Goal: Transaction & Acquisition: Purchase product/service

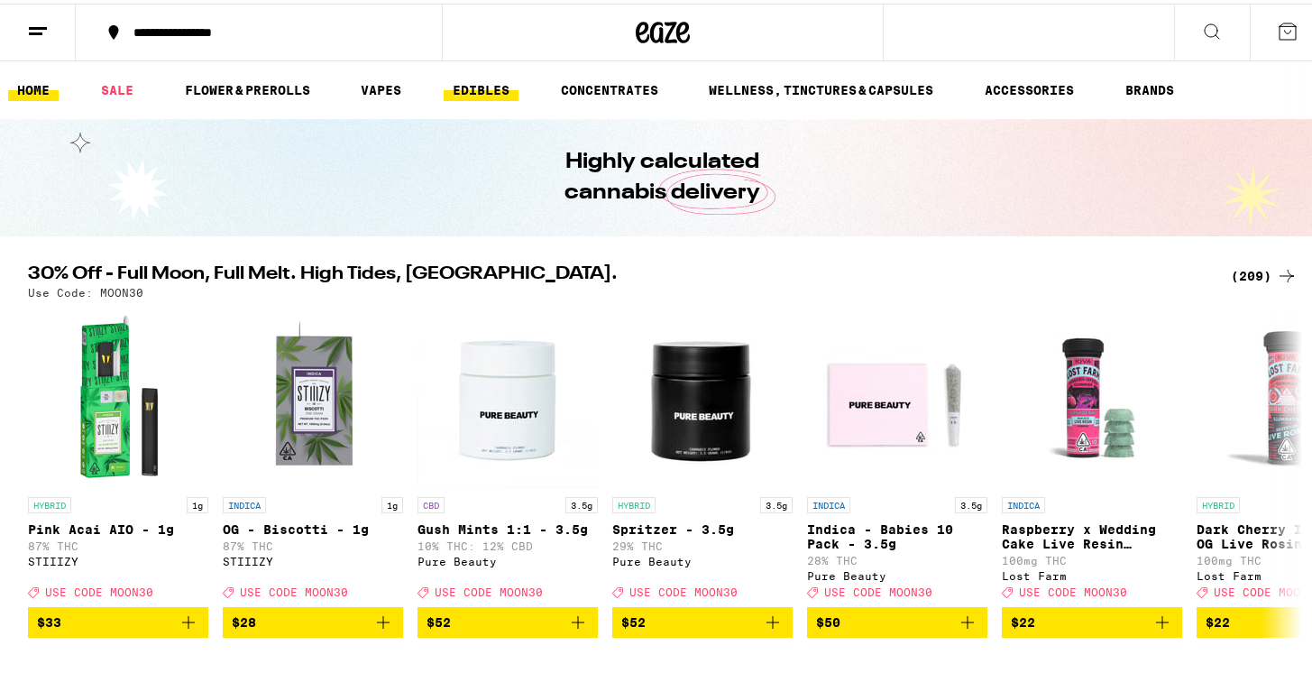
click at [480, 85] on link "EDIBLES" at bounding box center [481, 87] width 75 height 22
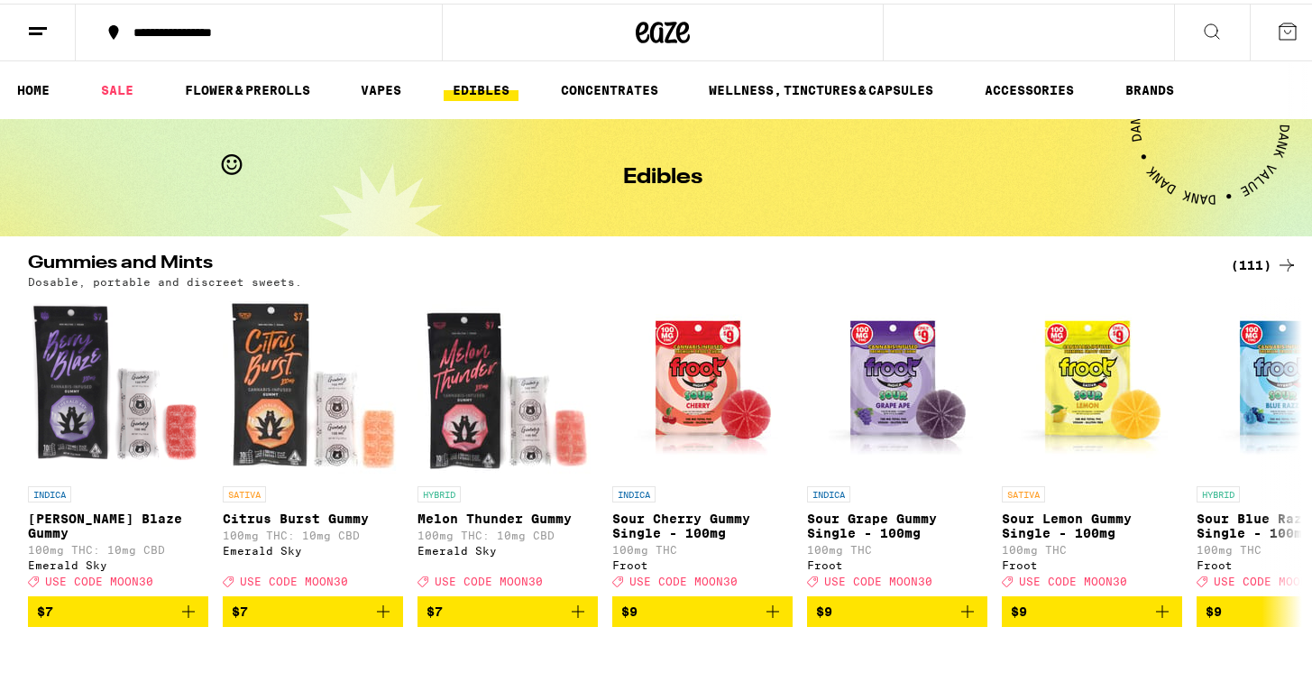
click at [1236, 265] on div "(111)" at bounding box center [1264, 262] width 67 height 22
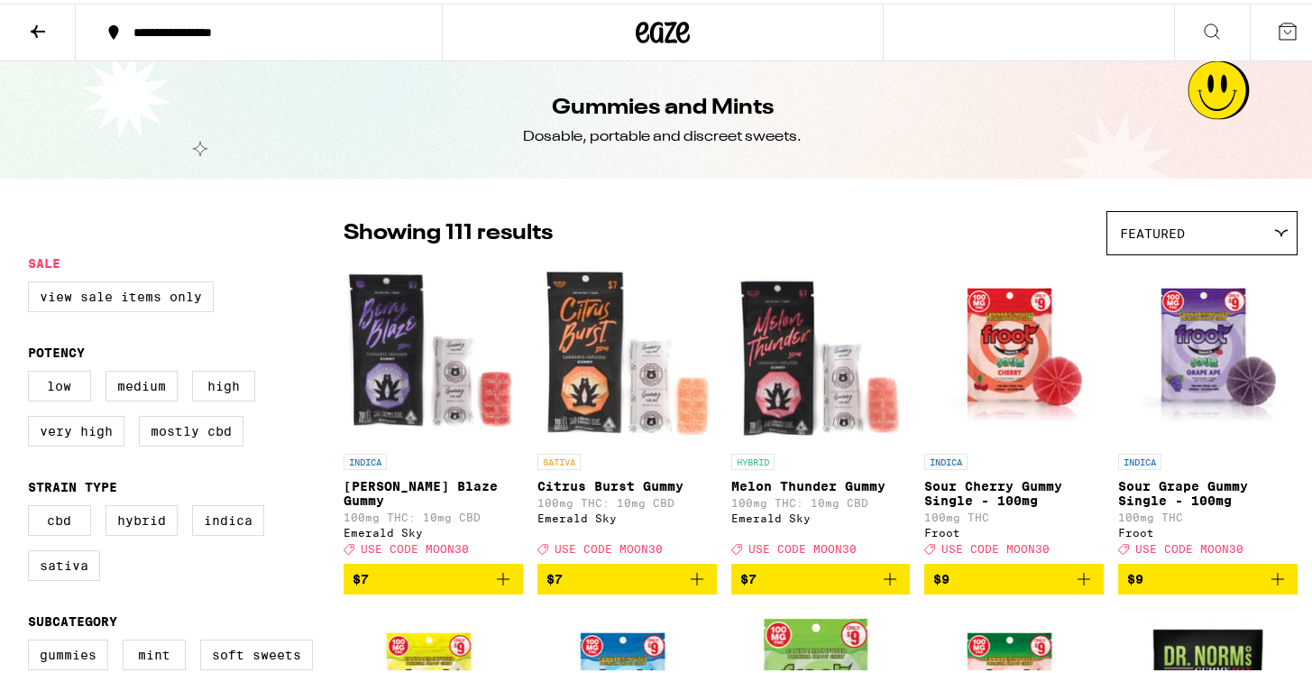
click at [1248, 208] on div "Featured" at bounding box center [1201, 229] width 189 height 42
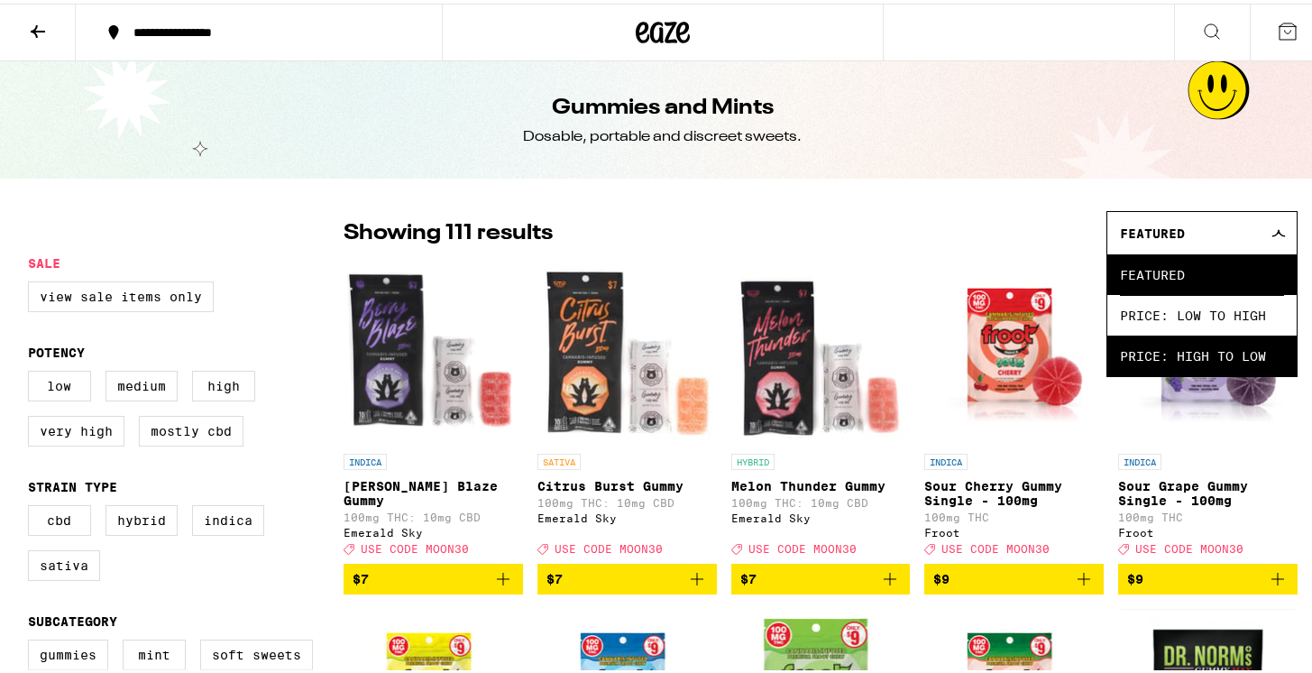
click at [1253, 347] on span "Price: High to Low" at bounding box center [1202, 352] width 164 height 41
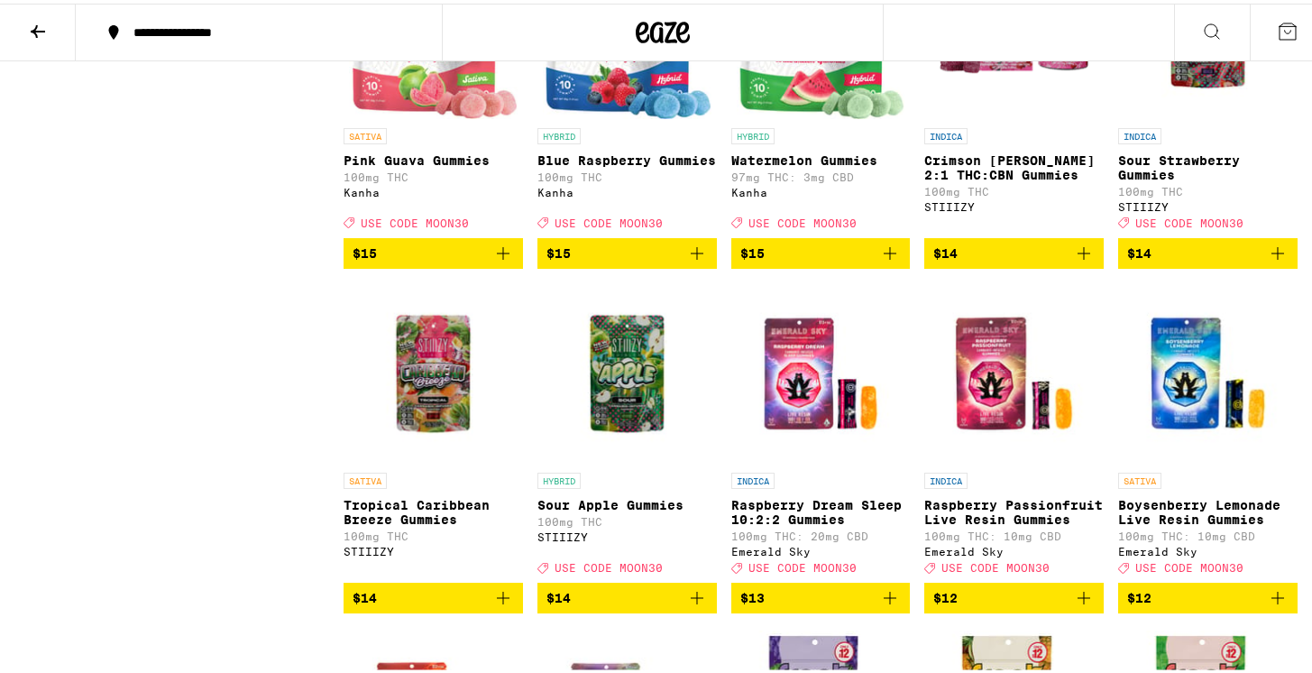
scroll to position [5498, 0]
